Goal: Task Accomplishment & Management: Complete application form

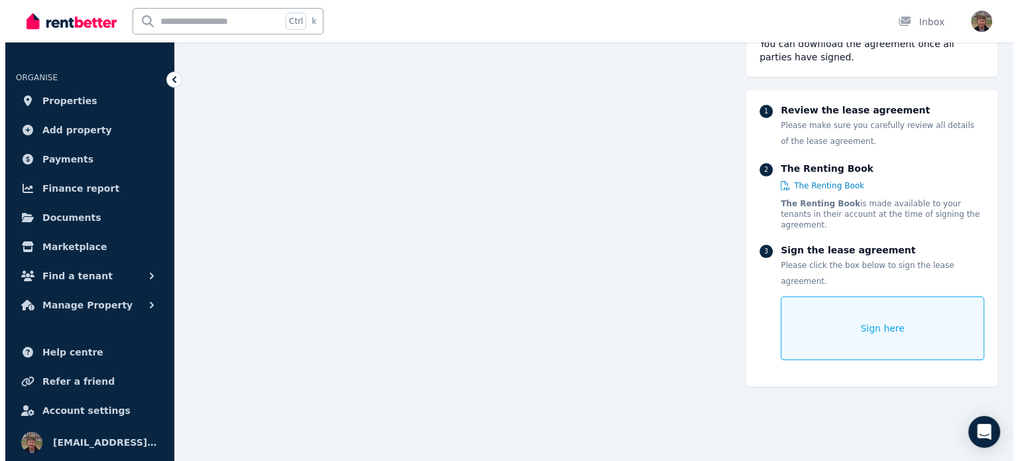
scroll to position [162, 0]
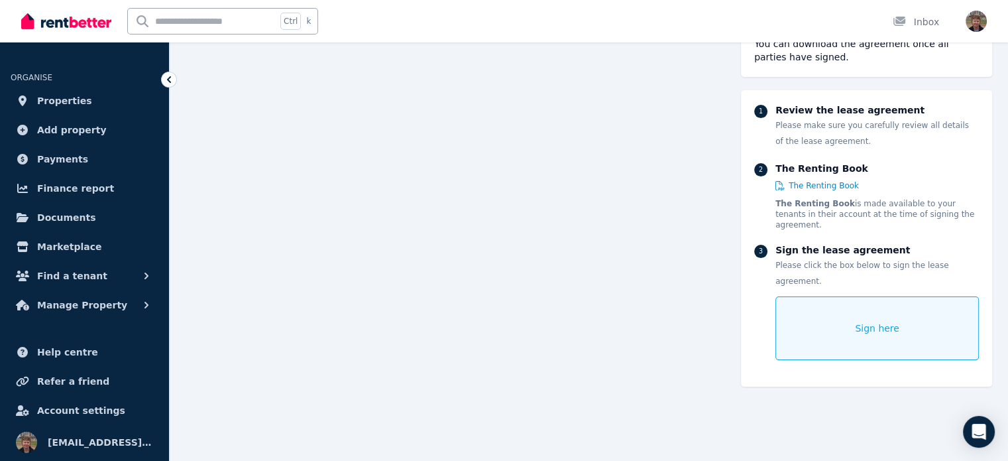
click at [842, 311] on div "Sign here" at bounding box center [876, 328] width 203 height 64
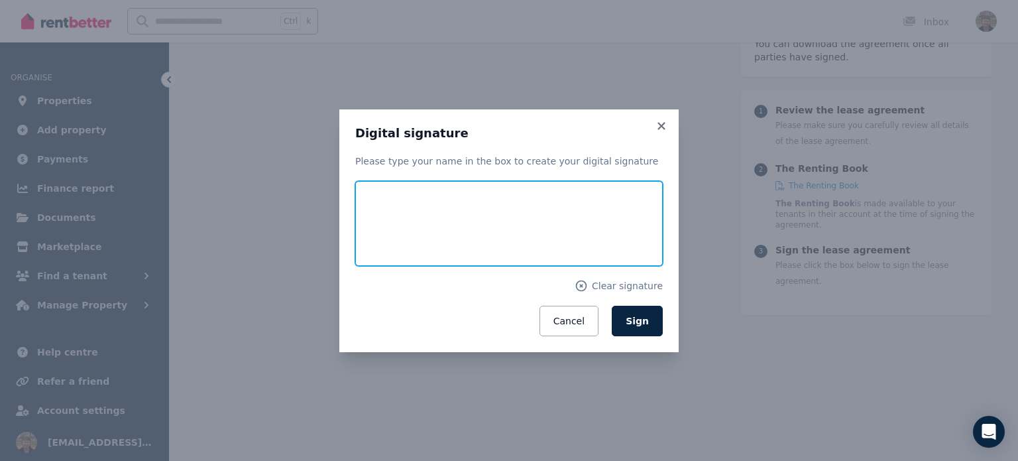
click at [453, 228] on input "text" at bounding box center [508, 223] width 307 height 85
type input "**********"
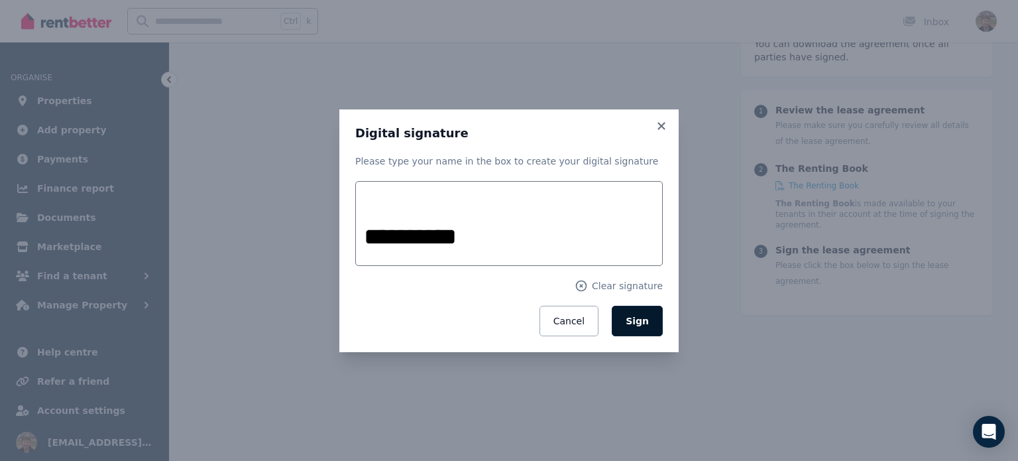
click at [645, 325] on span "Sign" at bounding box center [637, 320] width 23 height 11
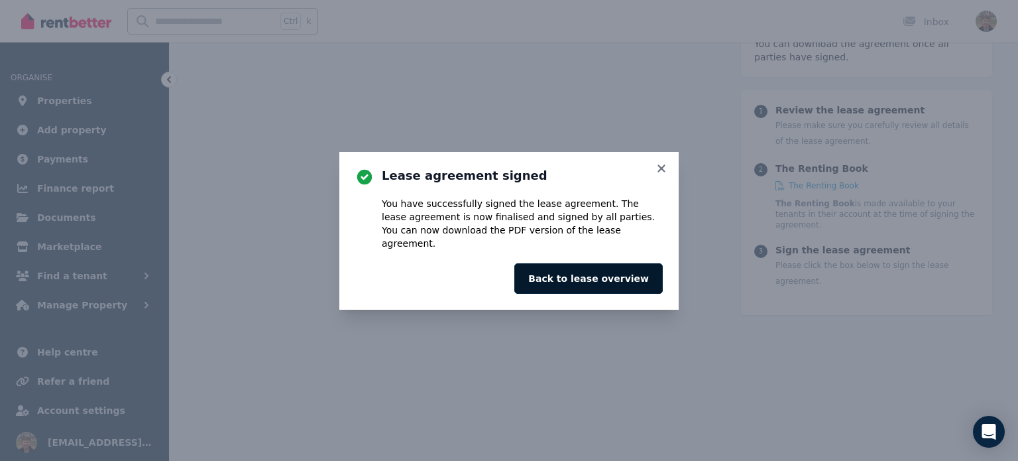
click at [626, 270] on button "Back to lease overview" at bounding box center [588, 278] width 148 height 30
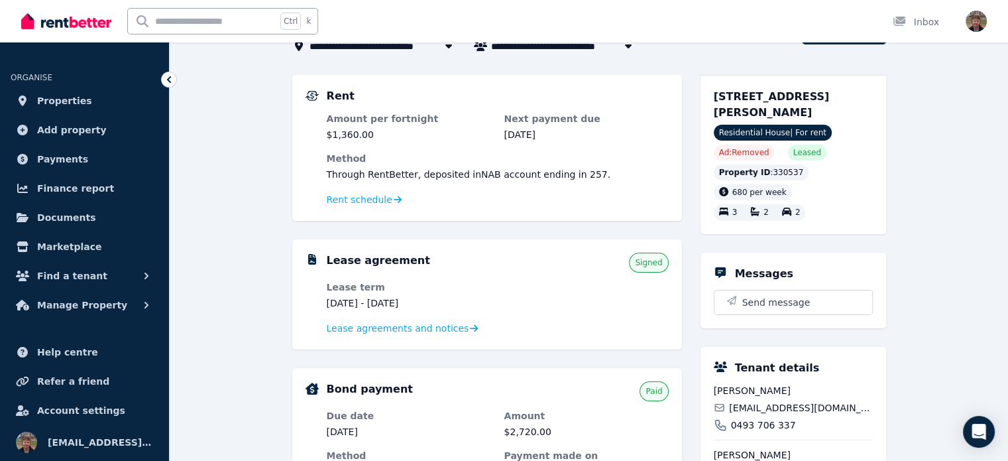
scroll to position [101, 0]
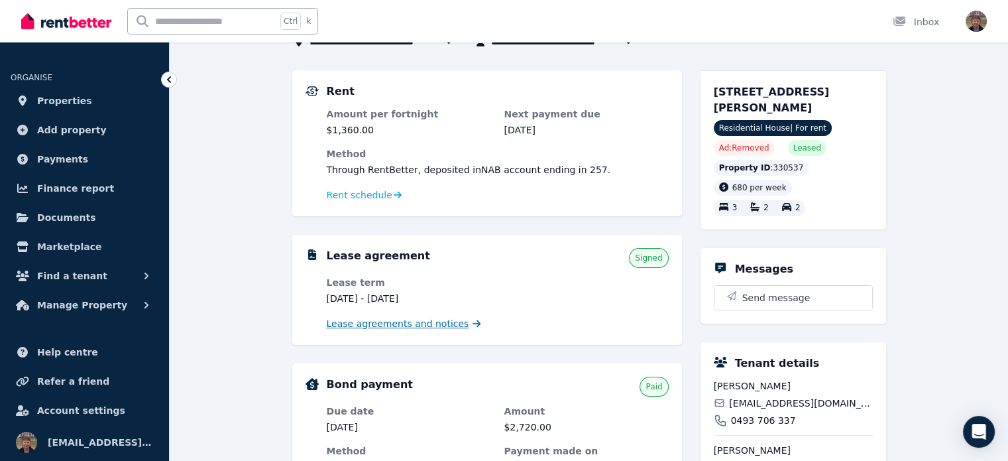
click at [394, 325] on span "Lease agreements and notices" at bounding box center [398, 323] width 142 height 13
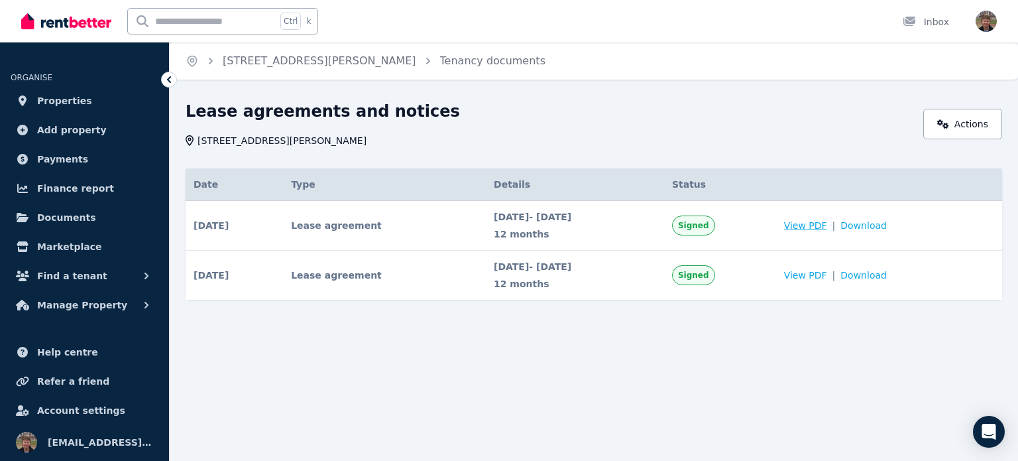
click at [827, 227] on span "View PDF" at bounding box center [805, 225] width 43 height 13
